Goal: Task Accomplishment & Management: Manage account settings

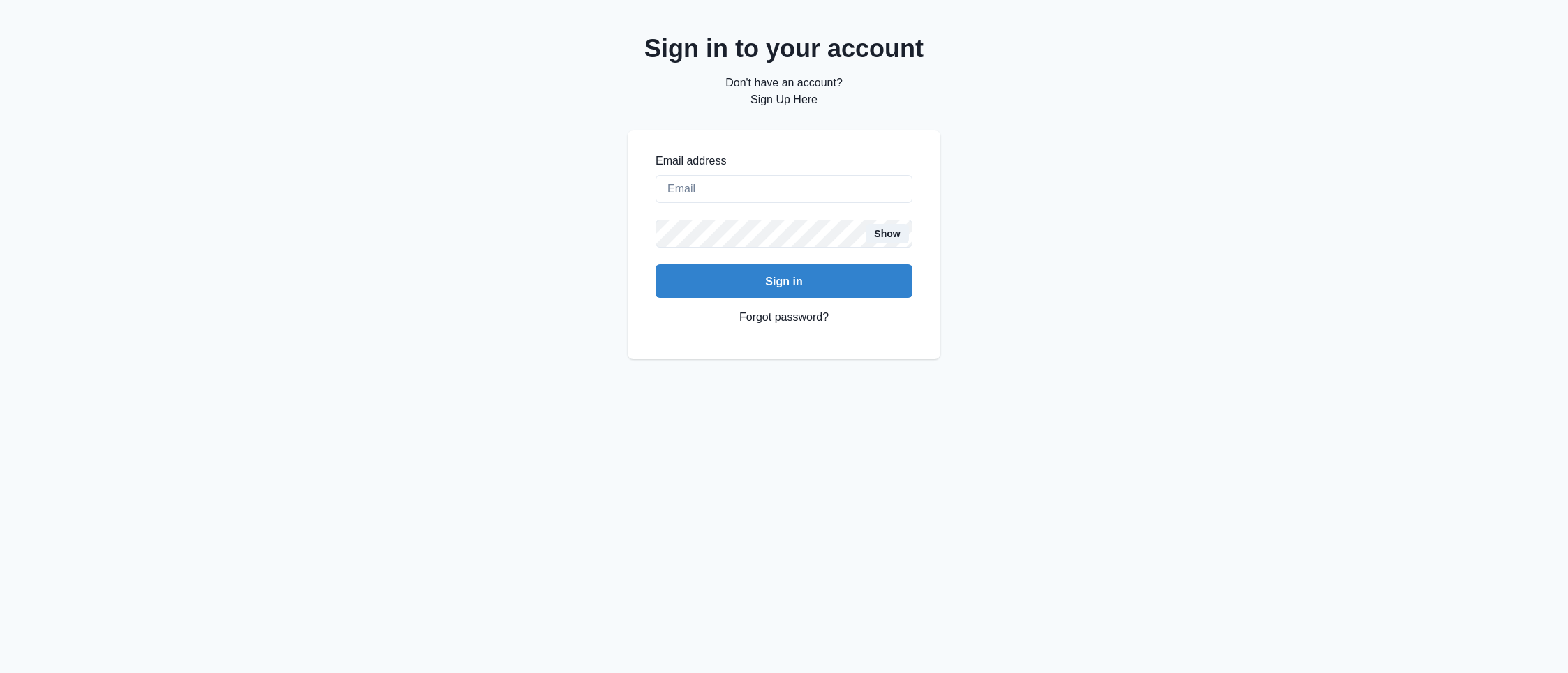
type input "[EMAIL_ADDRESS][DOMAIN_NAME]"
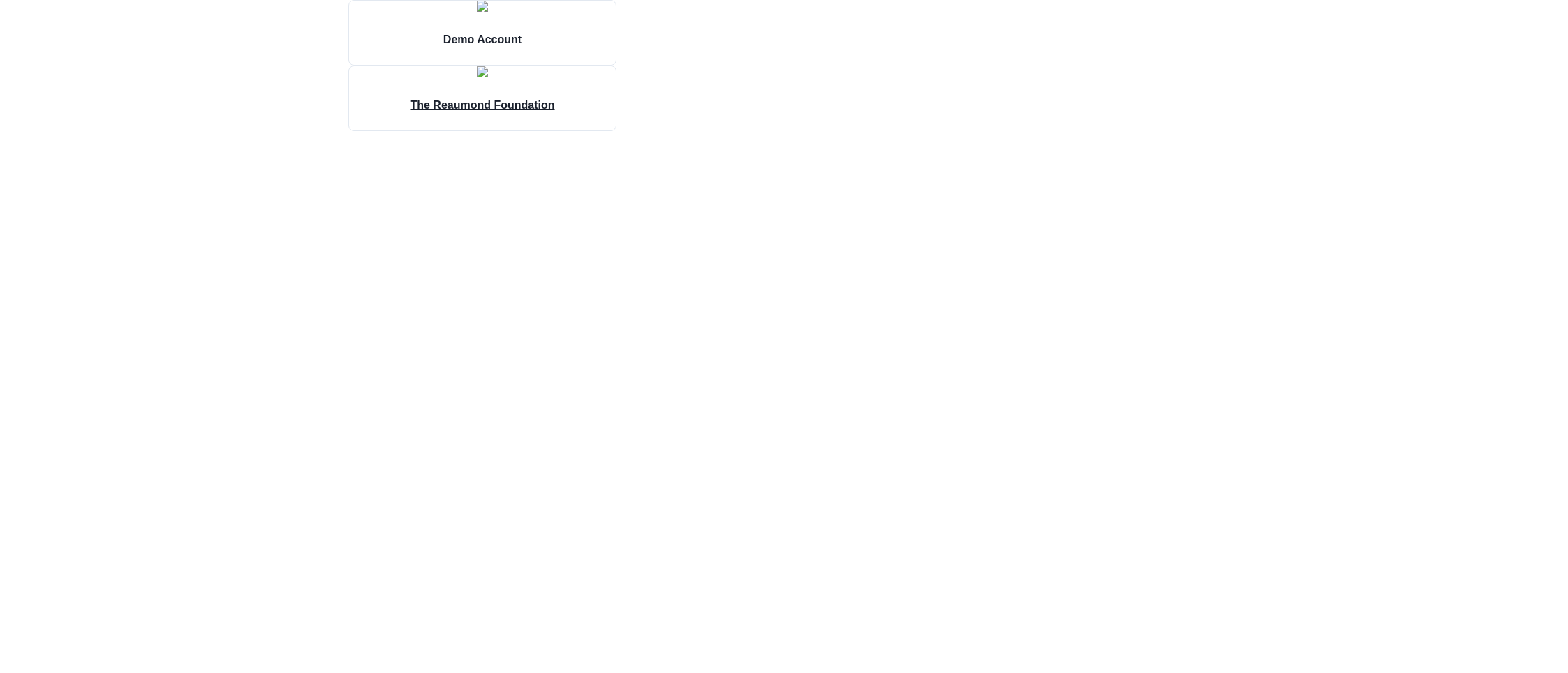
click at [488, 78] on img at bounding box center [483, 72] width 11 height 11
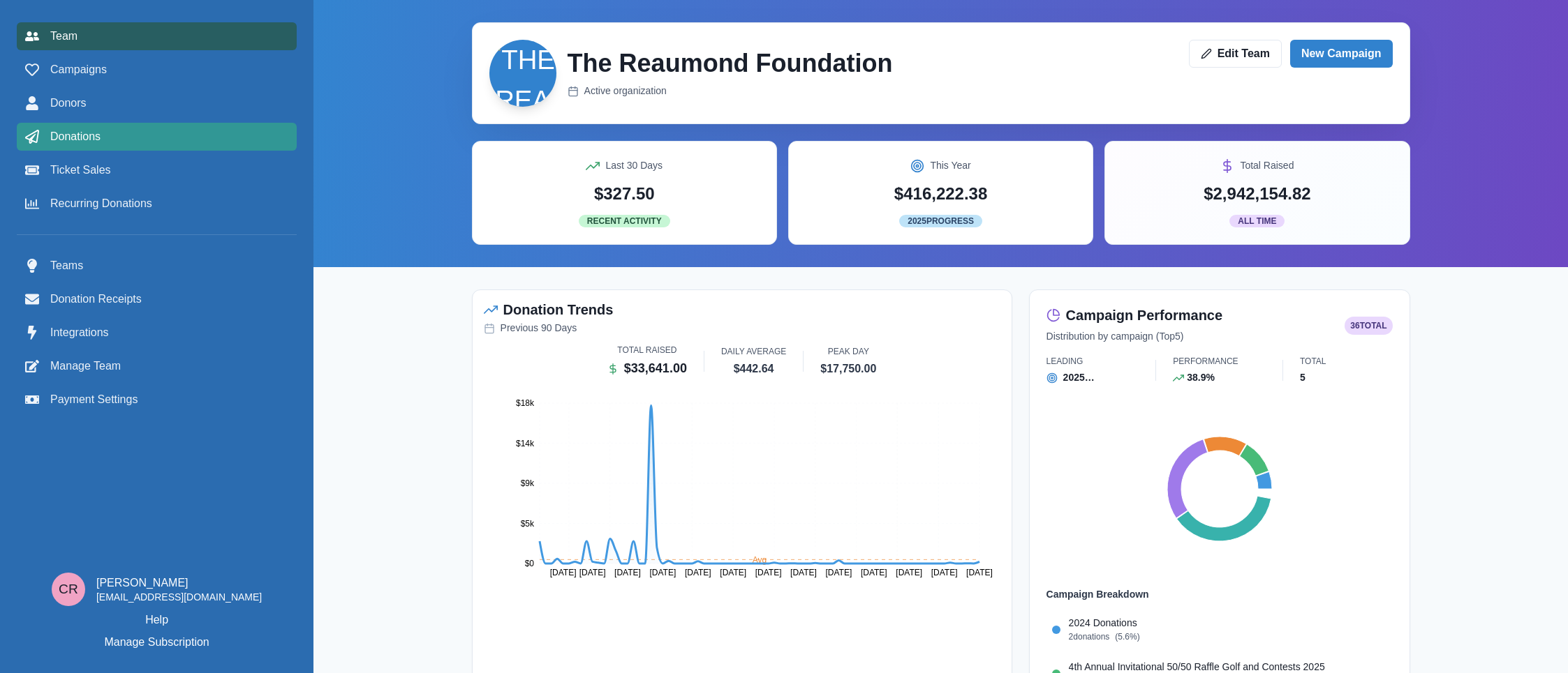
click at [111, 135] on div "Donations" at bounding box center [156, 136] width 263 height 16
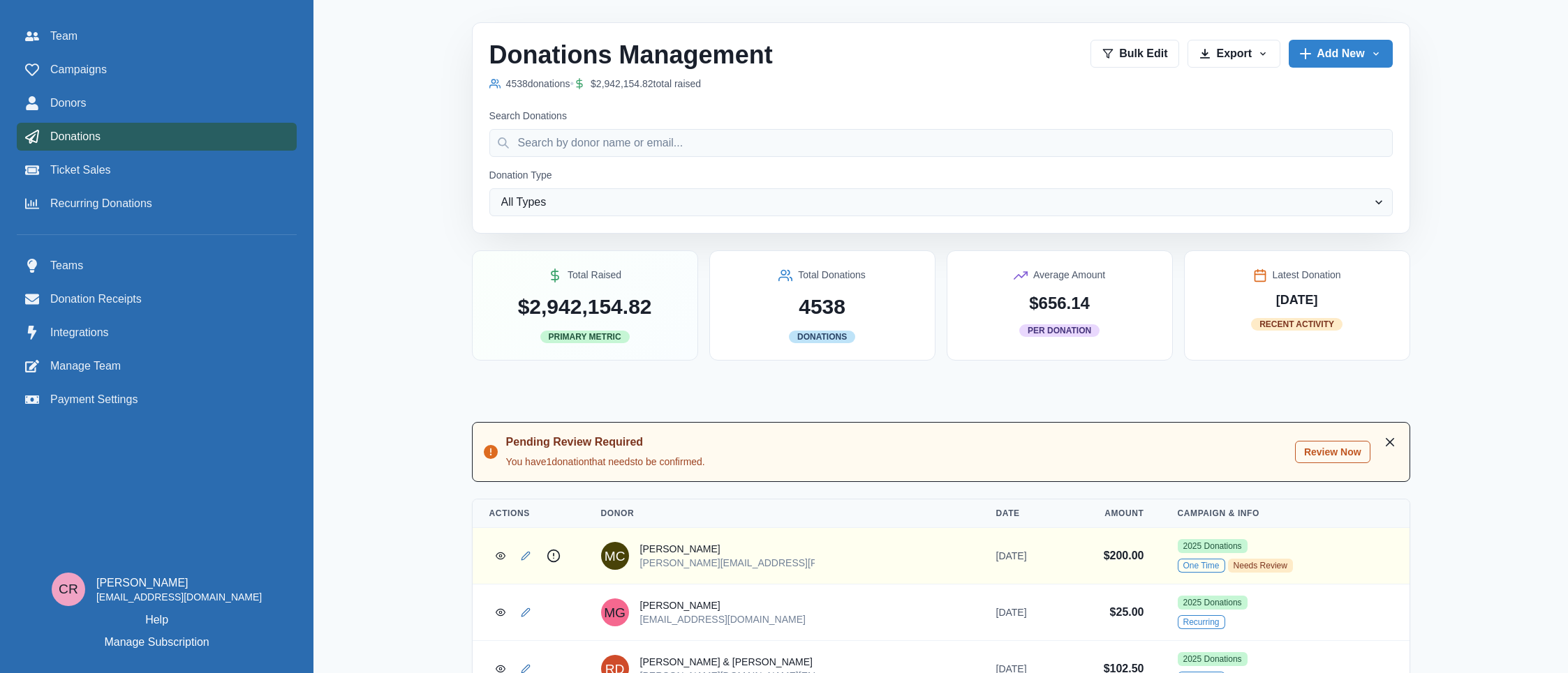
click at [1342, 455] on button "Review Now" at bounding box center [1333, 452] width 76 height 22
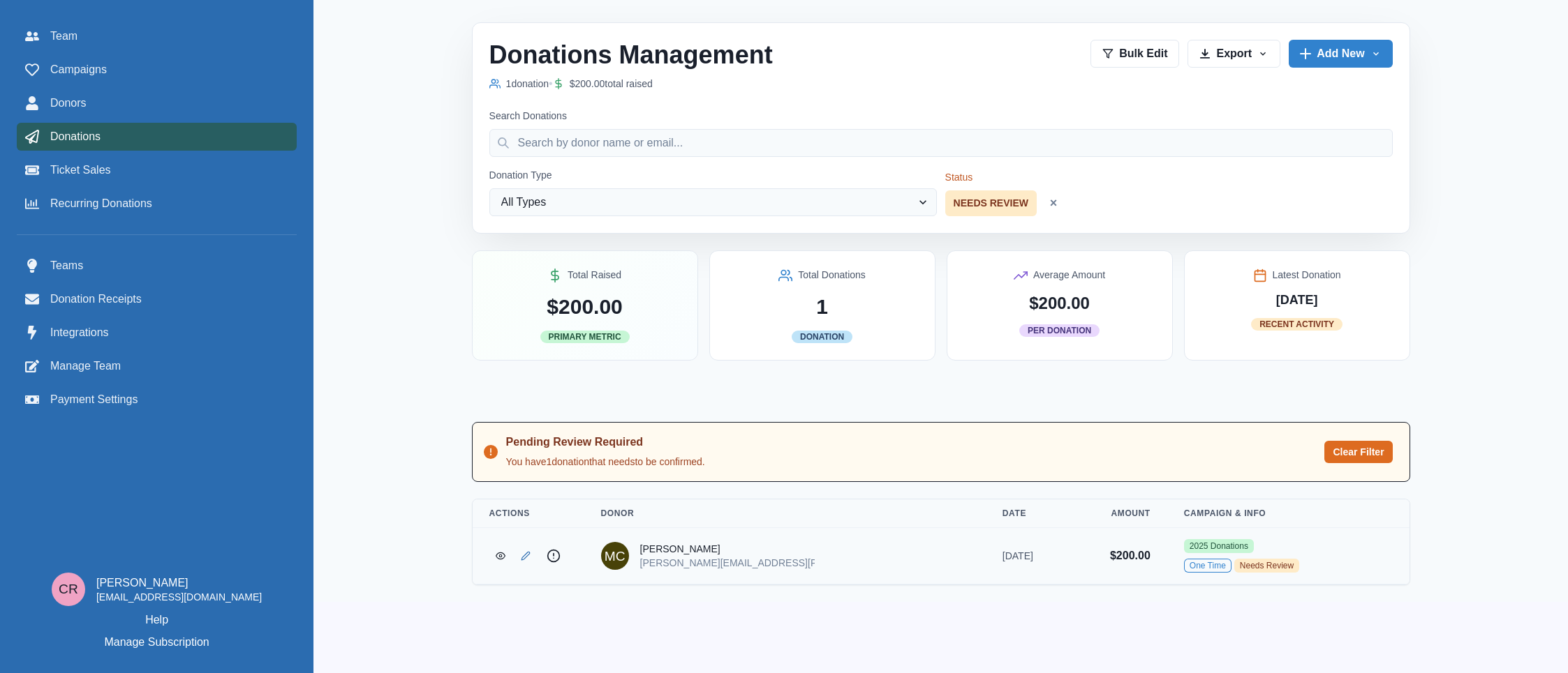
click at [1247, 555] on div "2025 Donations One Time Needs Review" at bounding box center [1288, 556] width 208 height 34
click at [497, 557] on icon "View Donation" at bounding box center [501, 556] width 10 height 10
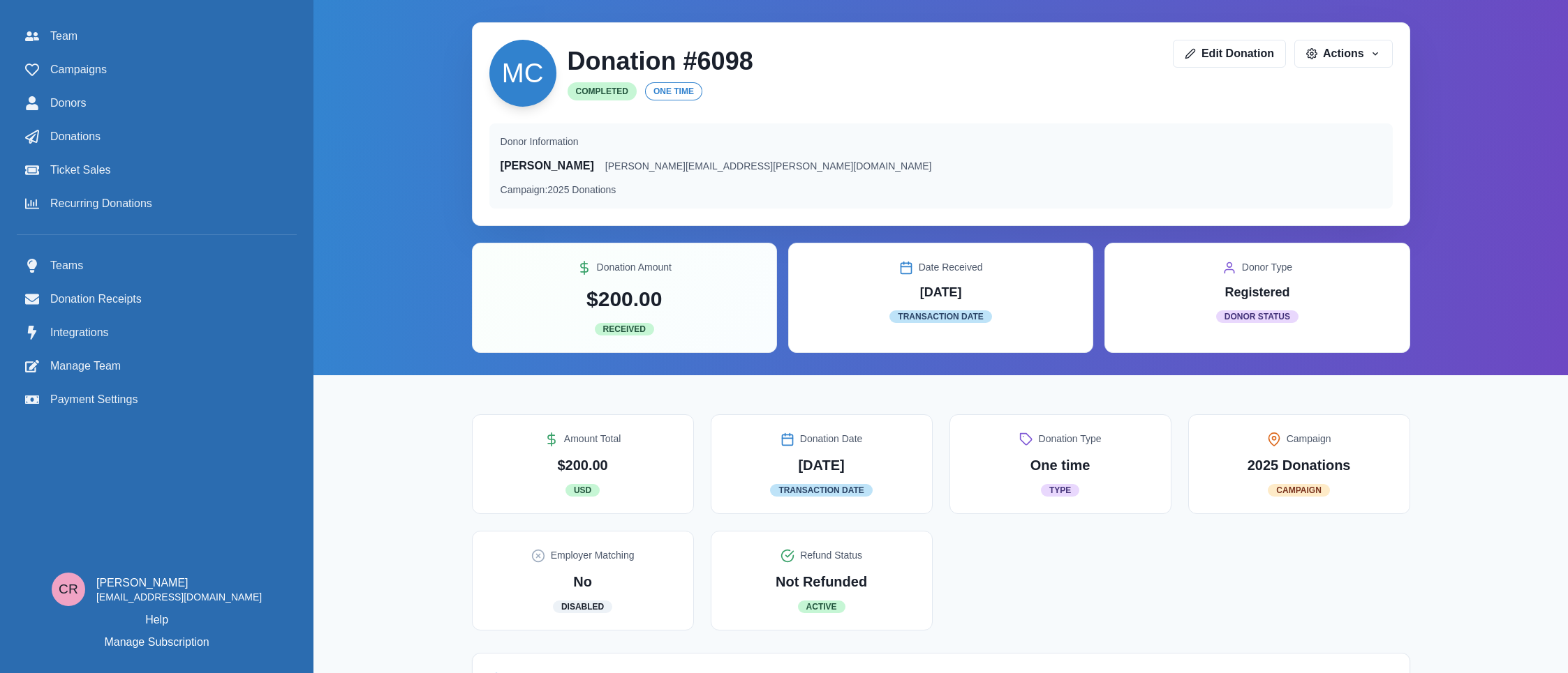
click at [1262, 69] on div "MC Donation # 6098 Completed One time Edit Donation Actions View in Stripe Rese…" at bounding box center [940, 74] width 903 height 67
click at [1260, 64] on link "Edit Donation" at bounding box center [1229, 53] width 113 height 28
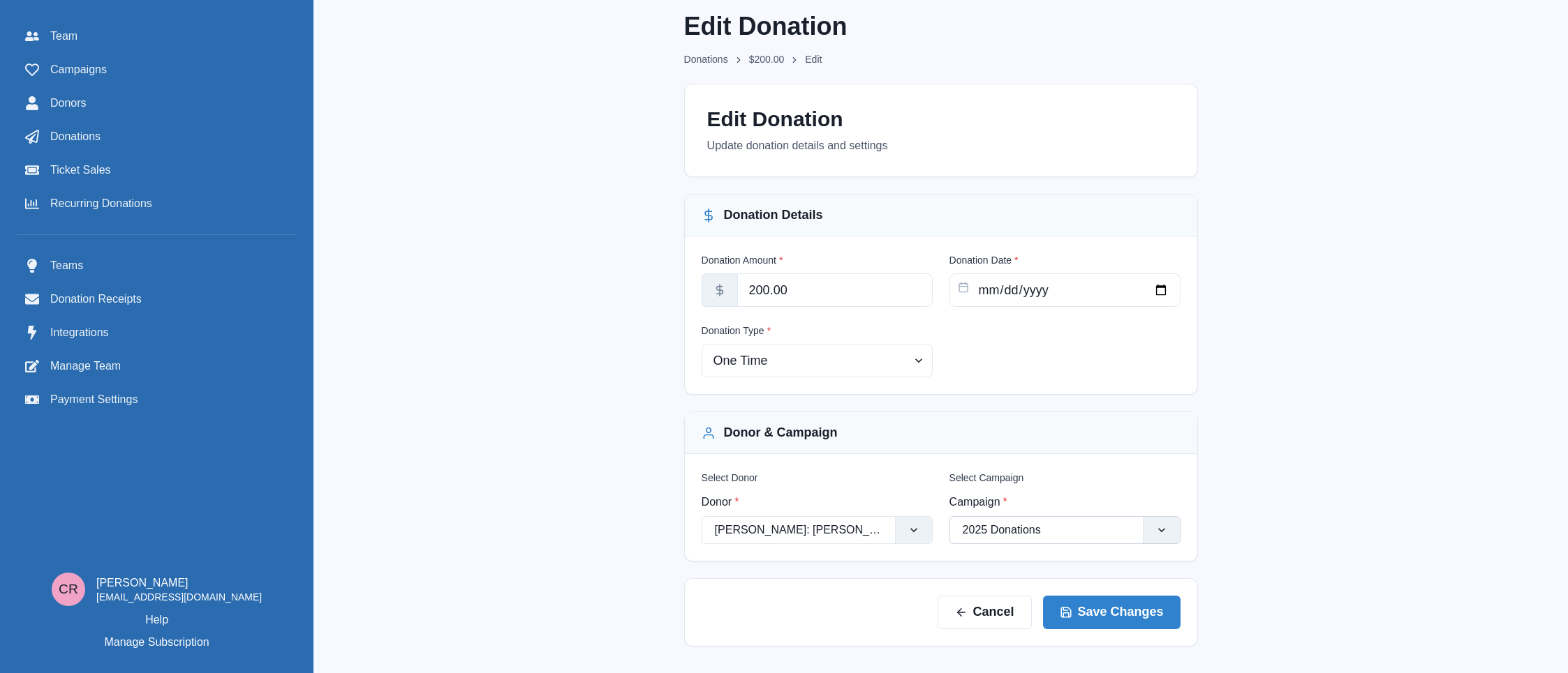
click at [1077, 538] on div at bounding box center [1046, 530] width 168 height 19
type input "h"
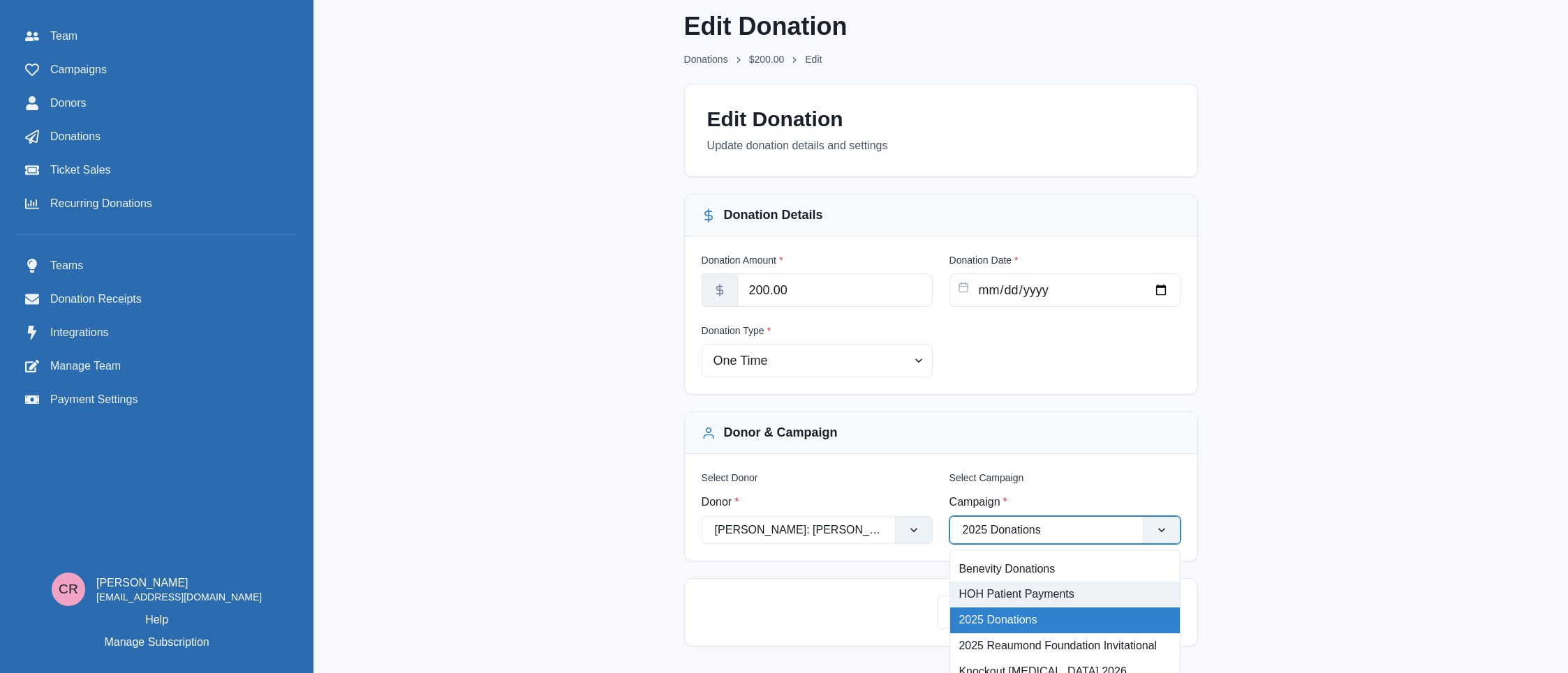
click at [1069, 596] on div "HOH Patient Payments" at bounding box center [1065, 594] width 230 height 26
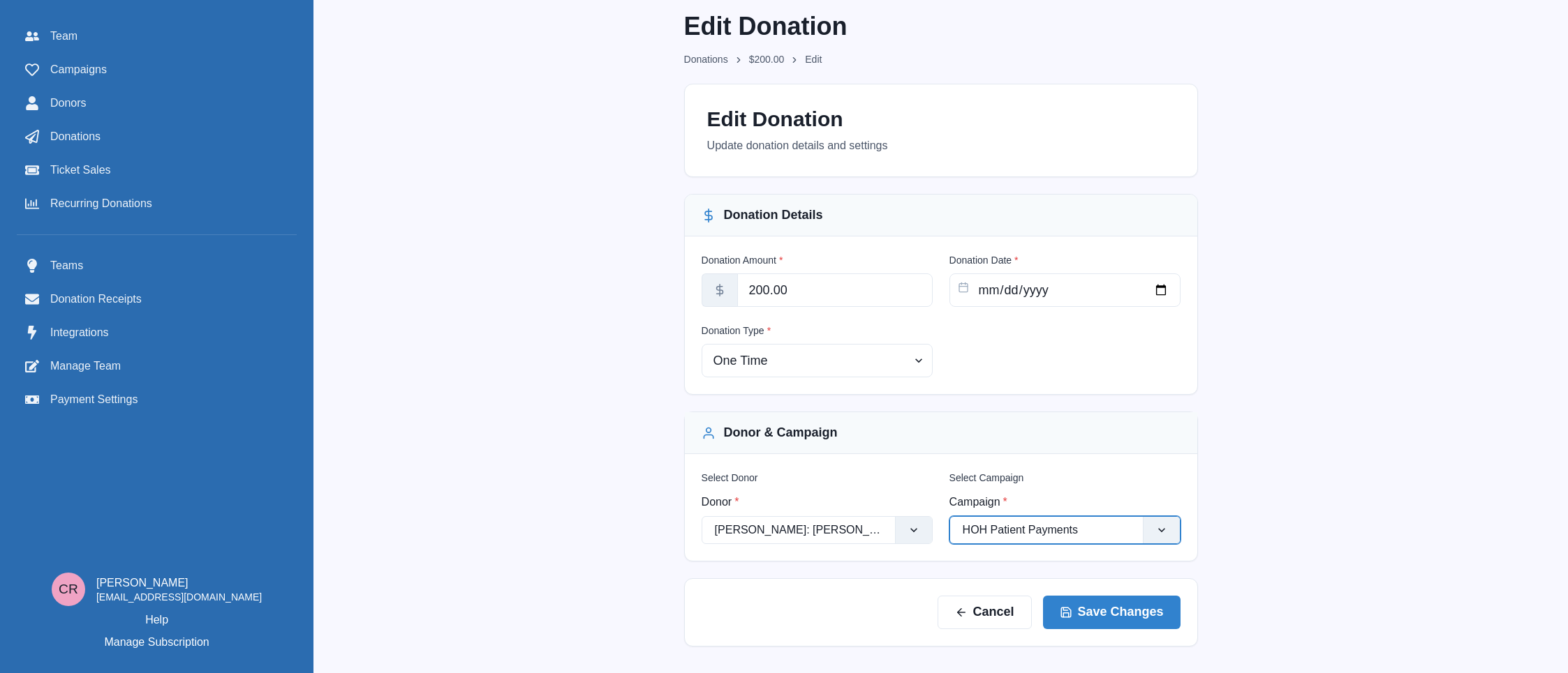
click at [1334, 537] on div "Edit Donation Donations $ 200.00 Edit Edit Donation Update donation details and…" at bounding box center [940, 336] width 1255 height 673
click at [1104, 610] on button "Save Changes" at bounding box center [1112, 612] width 138 height 34
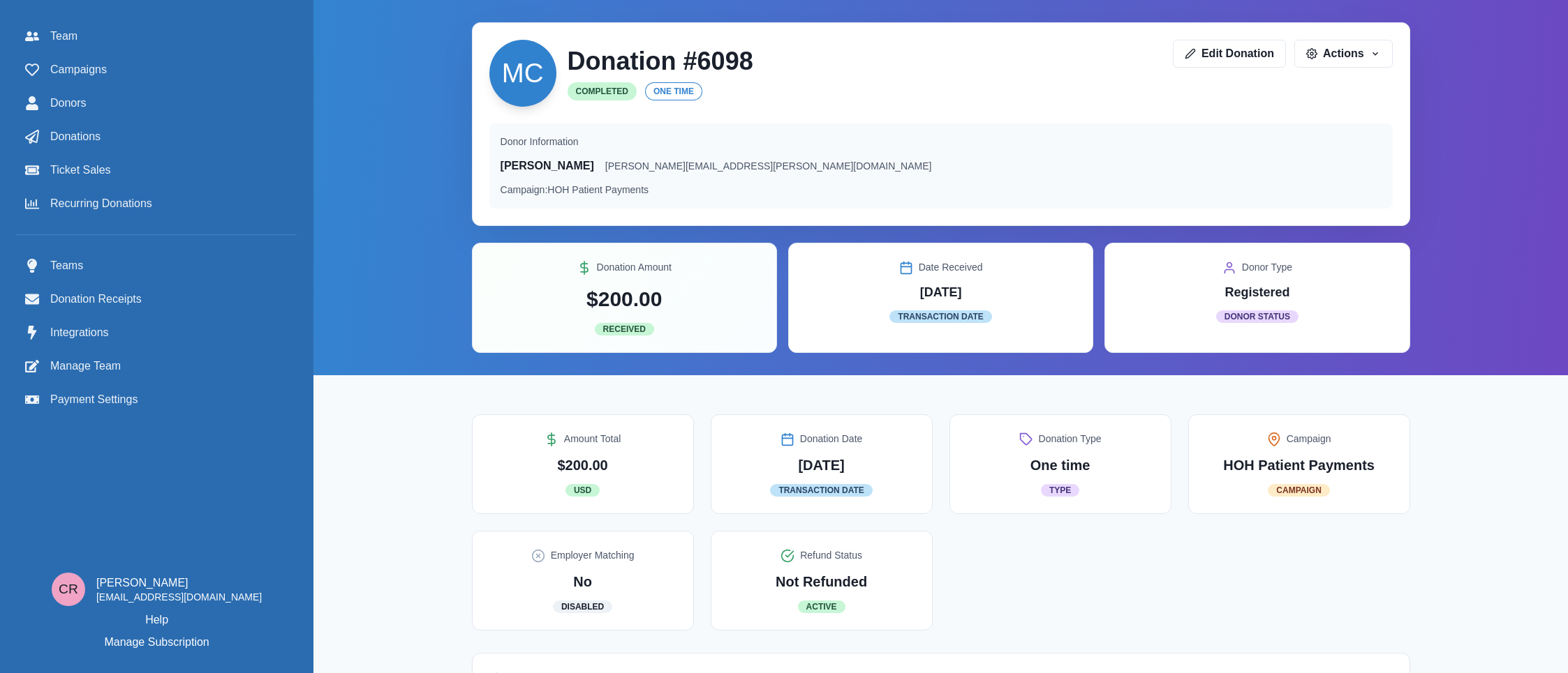
click at [528, 158] on p "[PERSON_NAME]" at bounding box center [547, 166] width 94 height 16
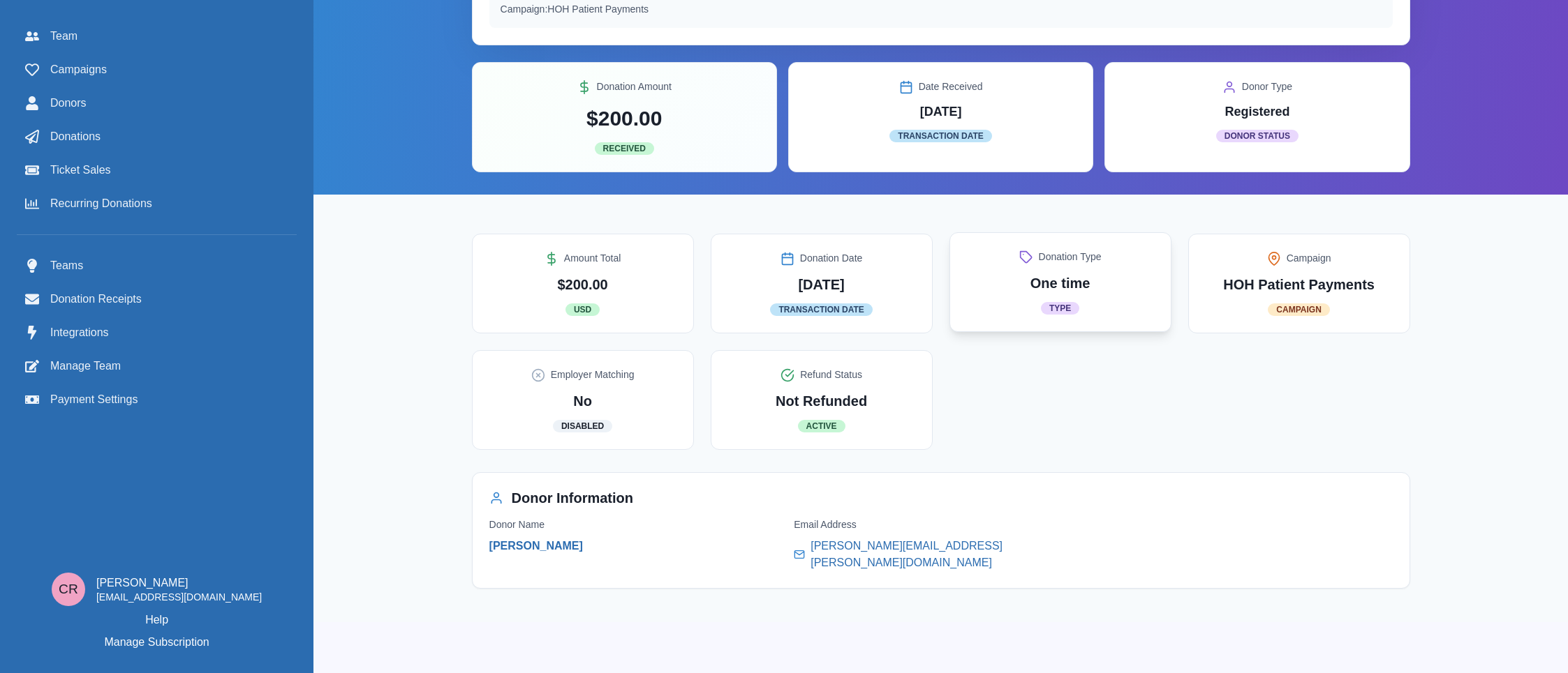
scroll to position [263, 0]
